Goal: Check status: Check status

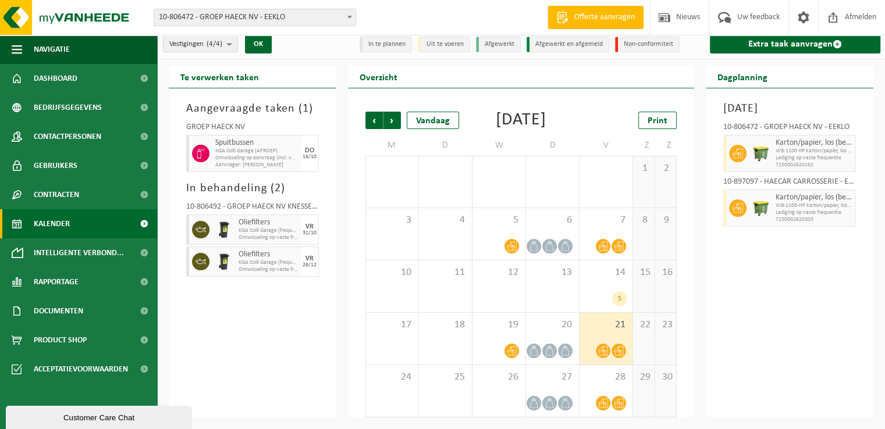
click at [51, 224] on span "Kalender" at bounding box center [52, 223] width 36 height 29
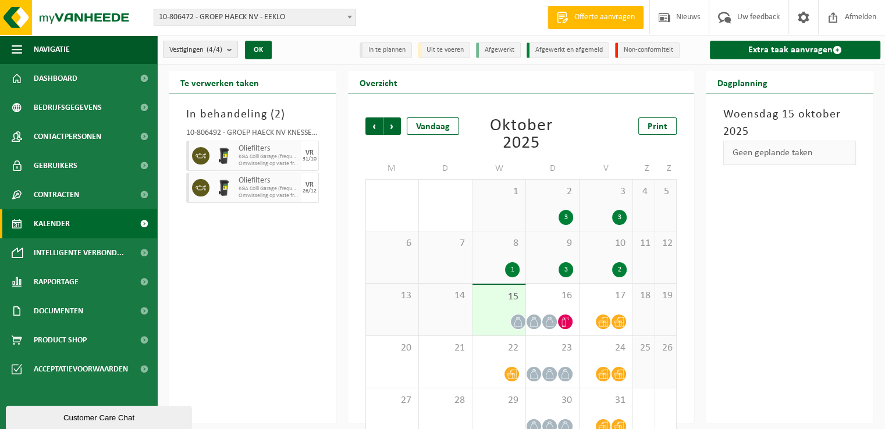
click at [66, 217] on span "Kalender" at bounding box center [52, 223] width 36 height 29
drag, startPoint x: 302, startPoint y: 319, endPoint x: 451, endPoint y: 316, distance: 149.5
click at [302, 319] on div "In behandeling ( 2 ) 10-806492 - GROEP HAECK NV KNESSELARE - AALTER Oliefilters…" at bounding box center [253, 258] width 168 height 329
click at [535, 306] on div "16" at bounding box center [552, 310] width 53 height 52
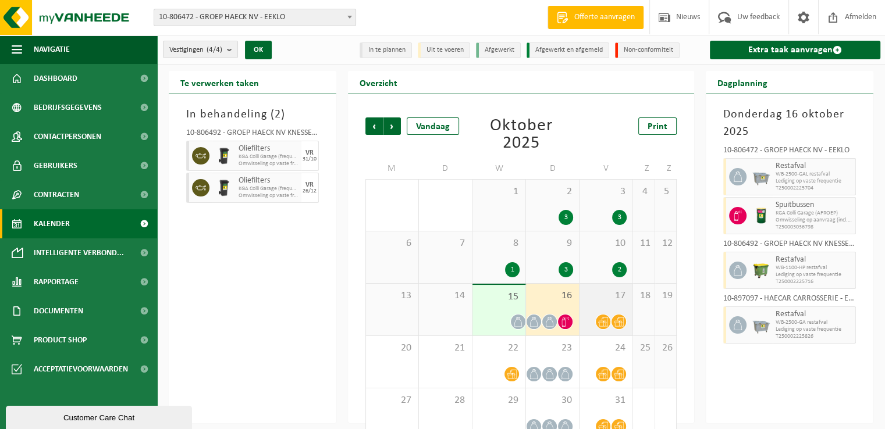
click at [589, 300] on span "17" at bounding box center [605, 296] width 41 height 13
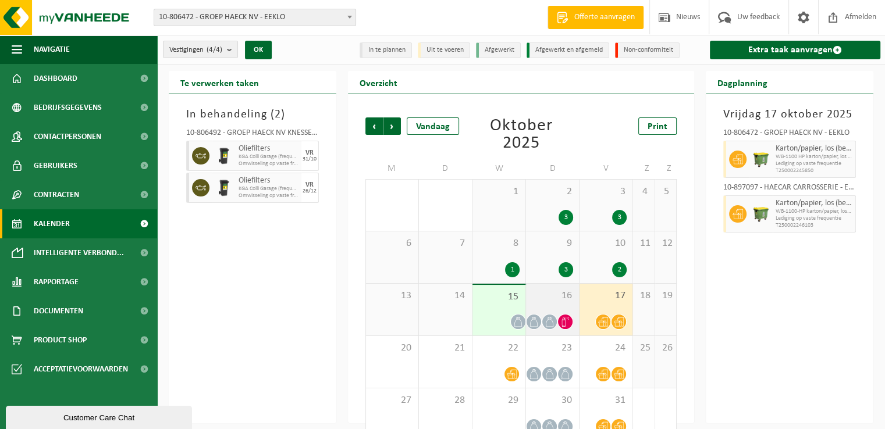
click at [574, 301] on div "16" at bounding box center [552, 310] width 53 height 52
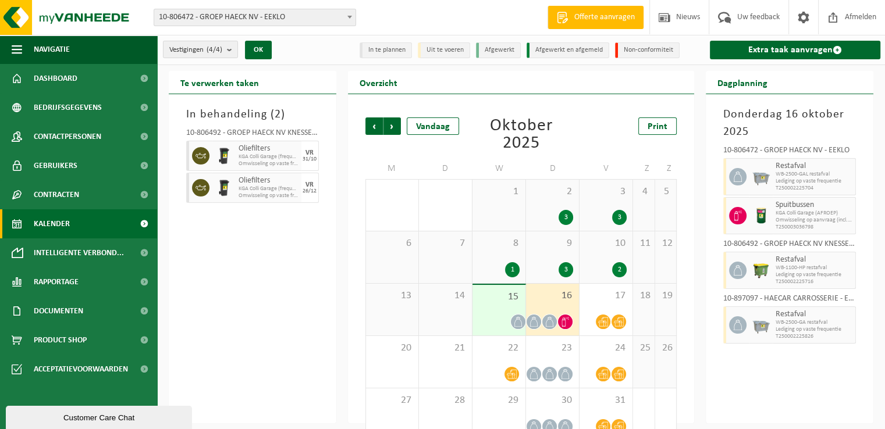
drag, startPoint x: 319, startPoint y: 307, endPoint x: 306, endPoint y: 311, distance: 14.0
click at [318, 305] on div "In behandeling ( 2 ) 10-806492 - GROEP HAECK NV KNESSELARE - AALTER Oliefilters…" at bounding box center [253, 258] width 168 height 329
click at [567, 324] on icon at bounding box center [565, 322] width 10 height 10
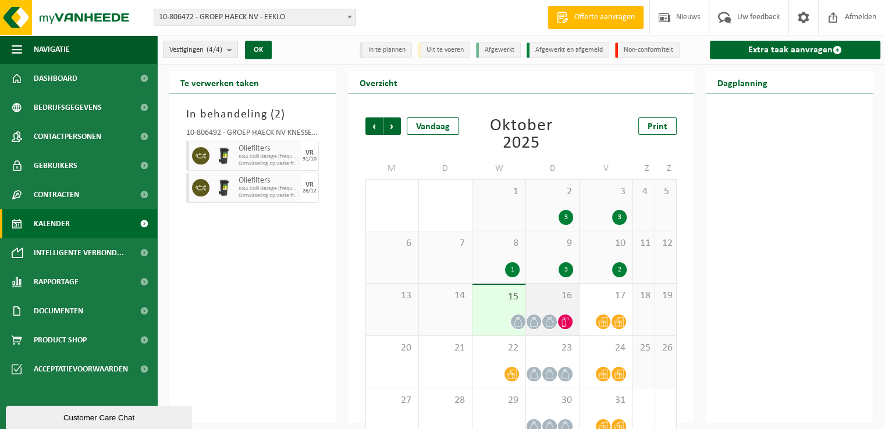
click at [565, 307] on div "16" at bounding box center [552, 310] width 53 height 52
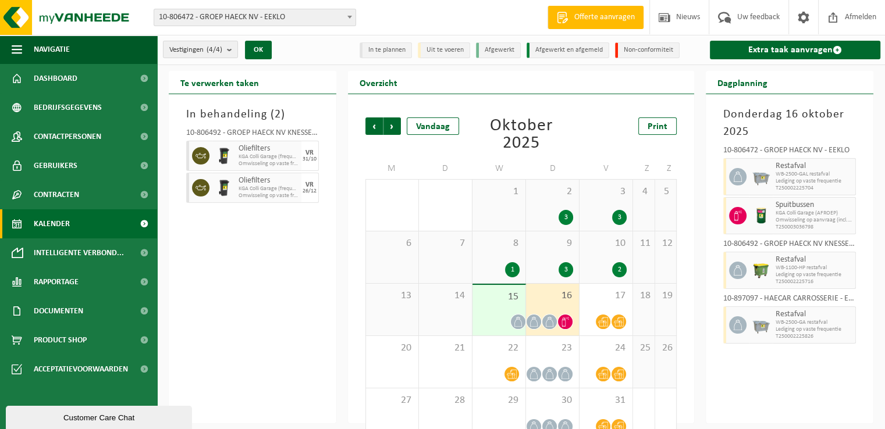
click at [787, 226] on span "T250003036798" at bounding box center [813, 227] width 77 height 7
click at [739, 215] on icon at bounding box center [737, 216] width 10 height 10
click at [786, 205] on span "Spuitbussen" at bounding box center [813, 205] width 77 height 9
click at [775, 208] on span "Spuitbussen" at bounding box center [813, 205] width 77 height 9
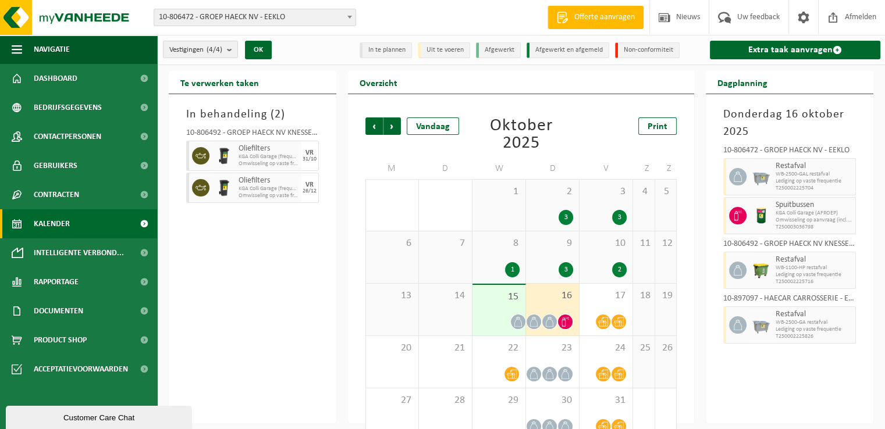
drag, startPoint x: 796, startPoint y: 218, endPoint x: 782, endPoint y: 215, distance: 14.4
click at [794, 218] on span "Omwisseling op aanvraag (incl. verwerking)" at bounding box center [813, 220] width 77 height 7
drag, startPoint x: 780, startPoint y: 215, endPoint x: 845, endPoint y: 219, distance: 65.3
click at [845, 219] on div "Spuitbussen KGA Colli Garage (AFROEP) Omwisseling op aanvraag (incl. verwerking…" at bounding box center [814, 215] width 83 height 37
click at [845, 219] on span "Omwisseling op aanvraag (incl. verwerking)" at bounding box center [813, 220] width 77 height 7
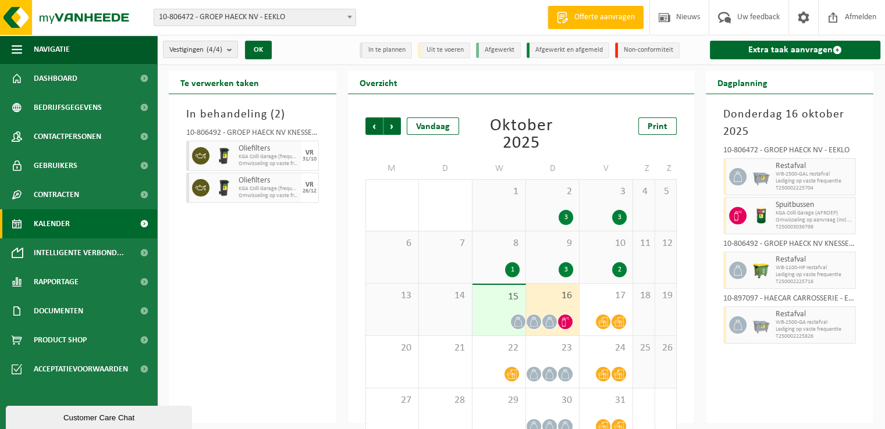
click at [830, 224] on span "T250003036798" at bounding box center [813, 227] width 77 height 7
drag, startPoint x: 811, startPoint y: 221, endPoint x: 775, endPoint y: 198, distance: 42.1
click at [775, 198] on div "Spuitbussen KGA Colli Garage (AFROEP) Omwisseling op aanvraag (incl. verwerking…" at bounding box center [814, 215] width 83 height 37
click at [775, 201] on span "Spuitbussen" at bounding box center [813, 205] width 77 height 9
click at [249, 270] on div "In behandeling ( 2 ) 10-806492 - GROEP HAECK NV KNESSELARE - AALTER Oliefilters…" at bounding box center [253, 258] width 168 height 329
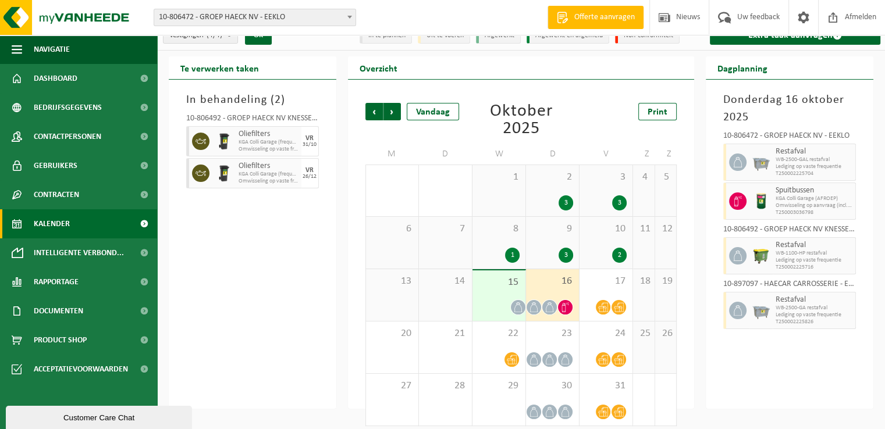
scroll to position [23, 0]
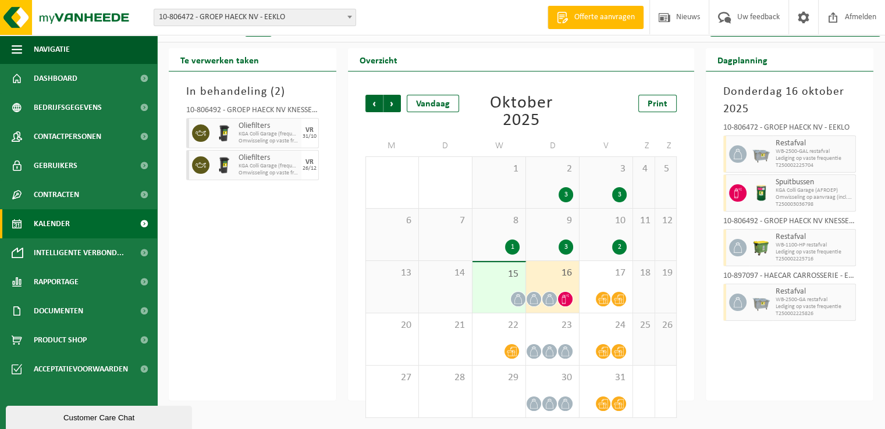
click at [340, 270] on div "Te verwerken taken In behandeling ( 2 ) 10-806492 - GROEP HAECK NV KNESSELARE -…" at bounding box center [252, 224] width 179 height 353
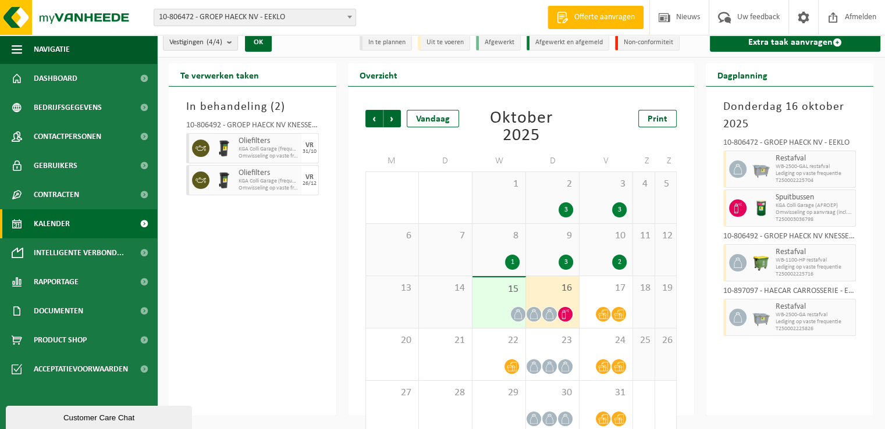
scroll to position [0, 0]
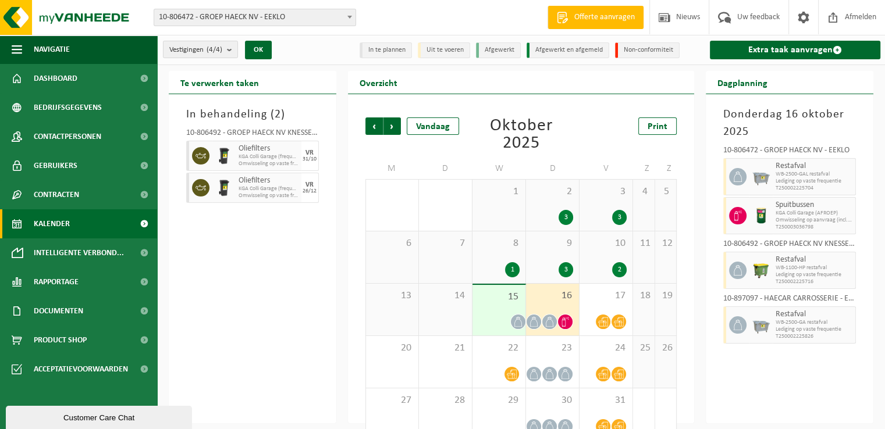
click at [320, 278] on div "In behandeling ( 2 ) 10-806492 - GROEP HAECK NV KNESSELARE - AALTER Oliefilters…" at bounding box center [253, 258] width 168 height 329
click at [321, 277] on div "In behandeling ( 2 ) 10-806492 - GROEP HAECK NV KNESSELARE - AALTER Oliefilters…" at bounding box center [253, 258] width 168 height 329
